Goal: Transaction & Acquisition: Purchase product/service

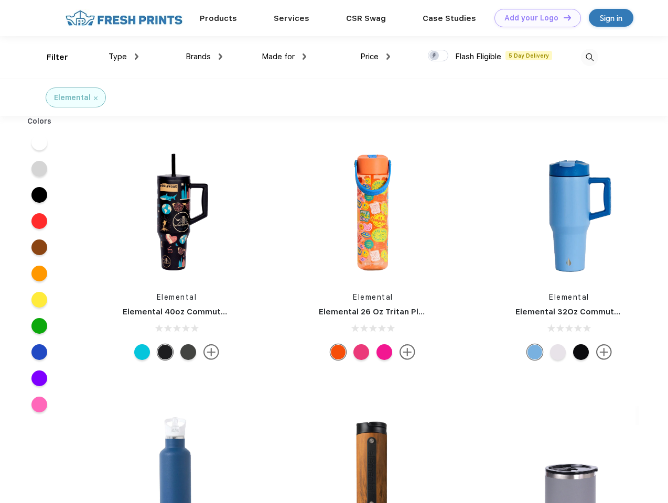
click at [534, 18] on link "Add your Logo Design Tool" at bounding box center [537, 18] width 86 height 18
click at [0, 0] on div "Design Tool" at bounding box center [0, 0] width 0 height 0
click at [562, 17] on link "Add your Logo Design Tool" at bounding box center [537, 18] width 86 height 18
click at [50, 57] on div "Filter" at bounding box center [57, 57] width 21 height 12
click at [124, 57] on span "Type" at bounding box center [118, 56] width 18 height 9
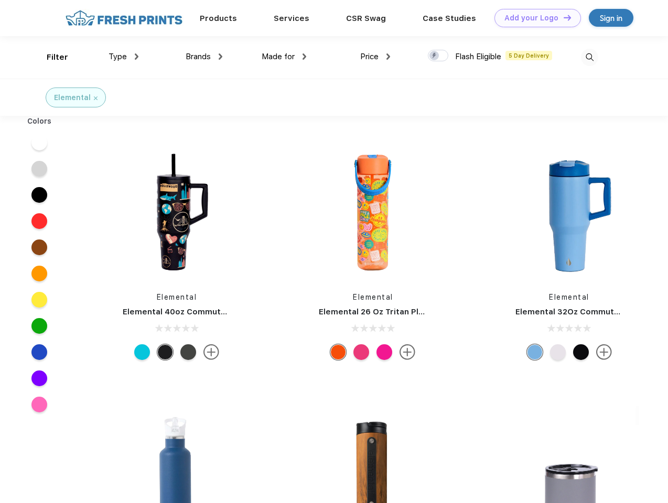
click at [204, 57] on span "Brands" at bounding box center [198, 56] width 25 height 9
click at [284, 57] on span "Made for" at bounding box center [278, 56] width 33 height 9
click at [375, 57] on span "Price" at bounding box center [369, 56] width 18 height 9
click at [438, 56] on div at bounding box center [438, 56] width 20 height 12
click at [435, 56] on input "checkbox" at bounding box center [431, 52] width 7 height 7
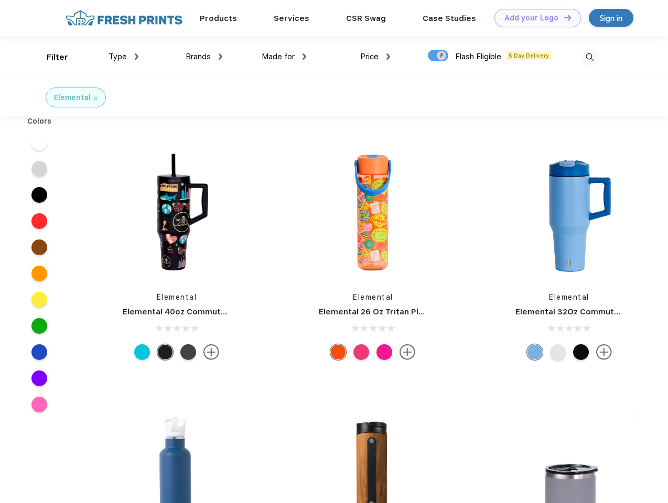
click at [589, 57] on img at bounding box center [589, 57] width 17 height 17
